Goal: Check status: Check status

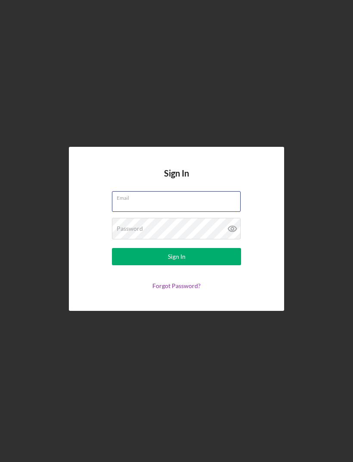
type input "[EMAIL_ADDRESS][DOMAIN_NAME]"
click at [176, 265] on button "Sign In" at bounding box center [176, 256] width 129 height 17
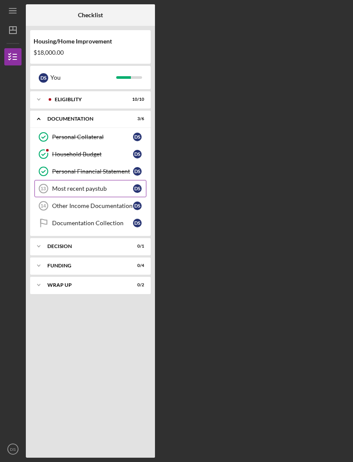
click at [99, 192] on link "Most recent paystub 13 Most recent paystub D S" at bounding box center [90, 188] width 112 height 17
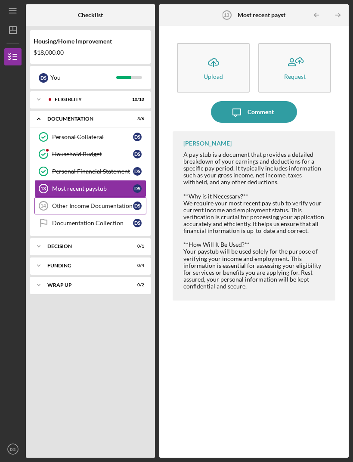
click at [101, 212] on link "Other Income Documentation 14 Other Income Documentation D S" at bounding box center [90, 205] width 112 height 17
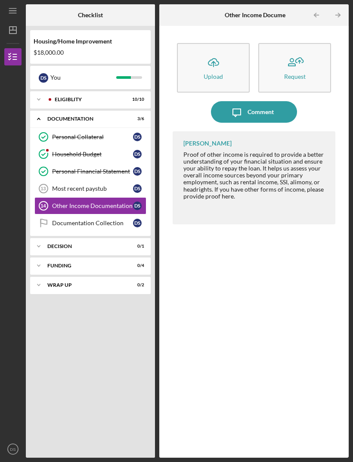
scroll to position [26, 0]
click at [104, 180] on link "Most recent paystub 13 Most recent paystub D S" at bounding box center [90, 188] width 112 height 17
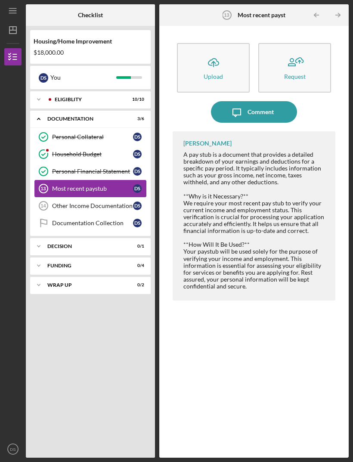
scroll to position [28, 0]
click at [92, 163] on link "Personal Financial Statement Personal Financial Statement D S" at bounding box center [90, 171] width 112 height 17
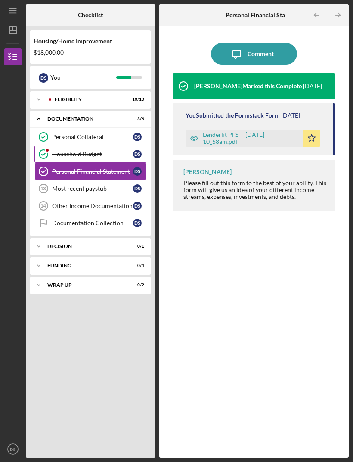
click at [101, 146] on link "Household Budget Household Budget D S" at bounding box center [90, 154] width 112 height 17
